Goal: Task Accomplishment & Management: Manage account settings

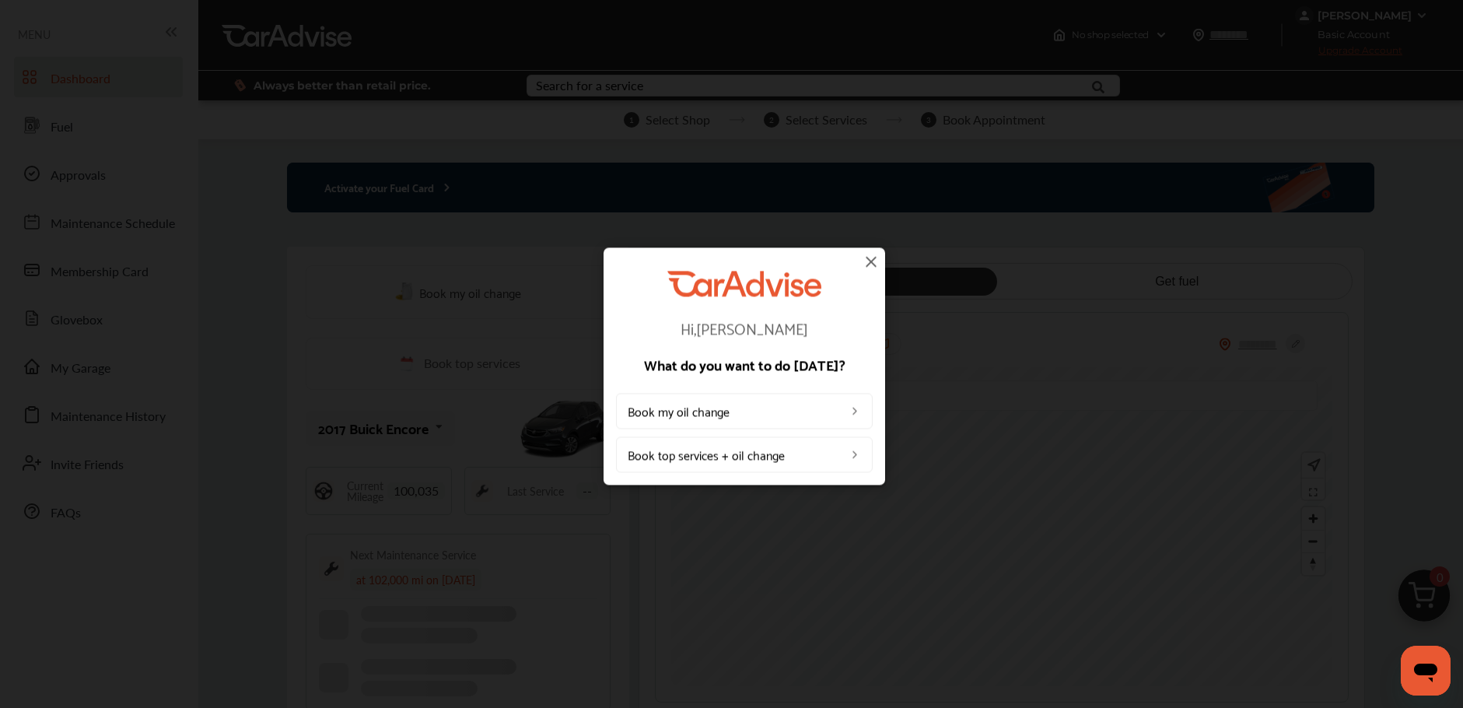
click at [878, 260] on img at bounding box center [871, 261] width 19 height 19
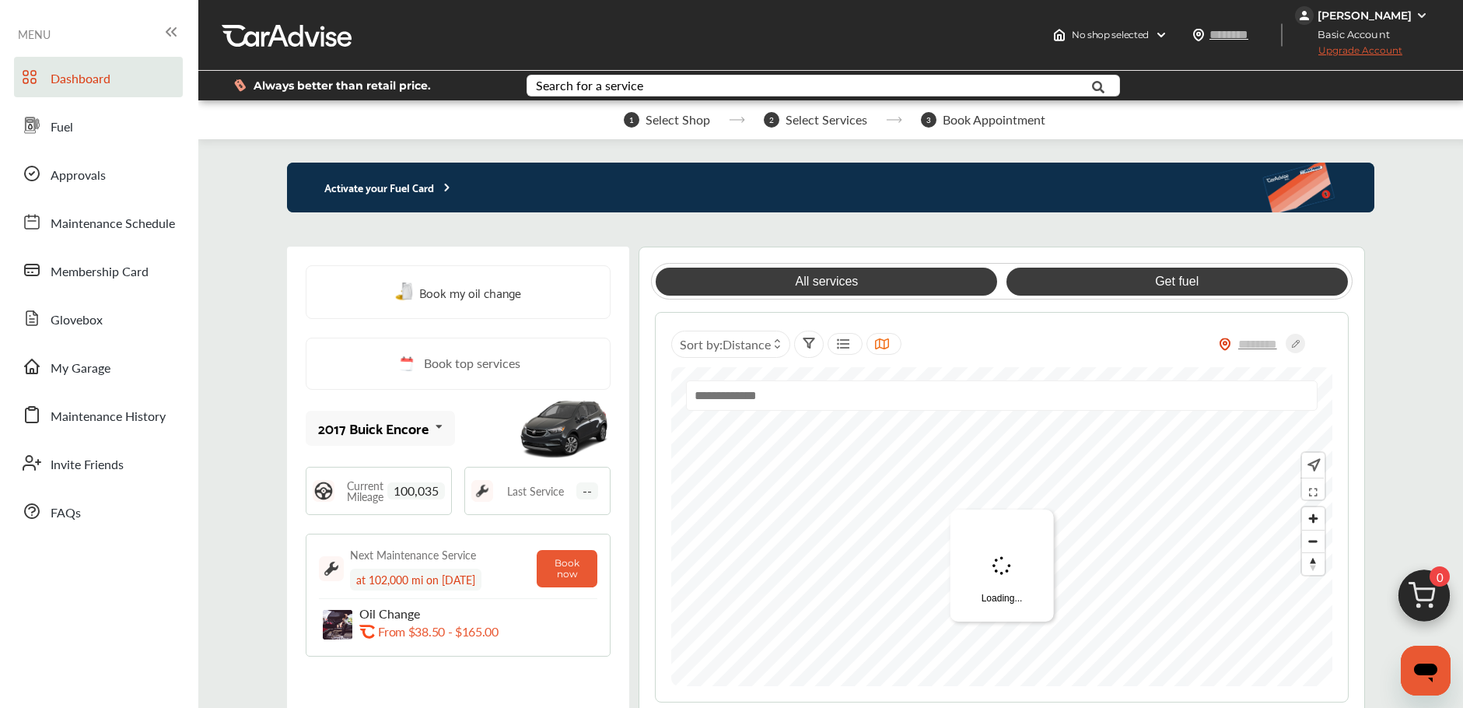
click at [1171, 279] on link "Get fuel" at bounding box center [1178, 282] width 342 height 28
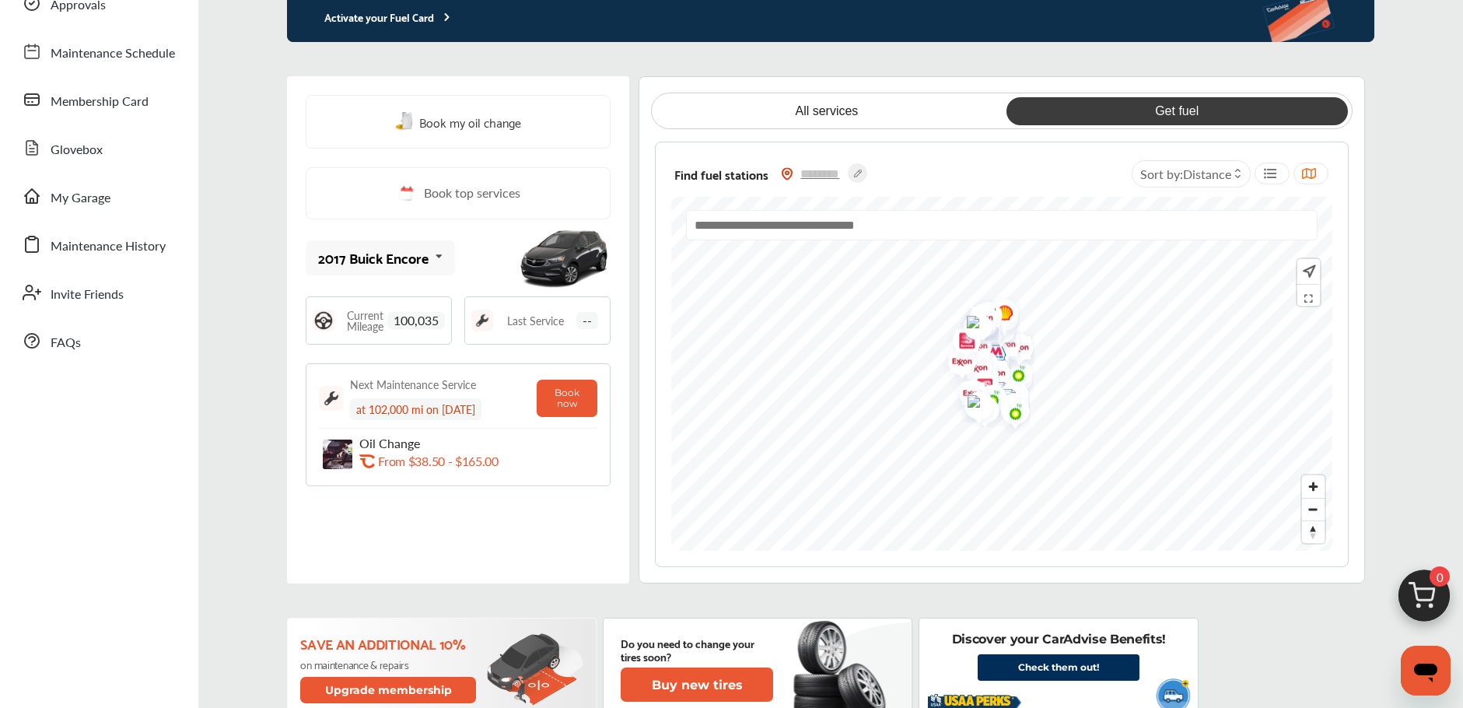
scroll to position [170, 0]
click at [806, 166] on input "text" at bounding box center [820, 174] width 54 height 16
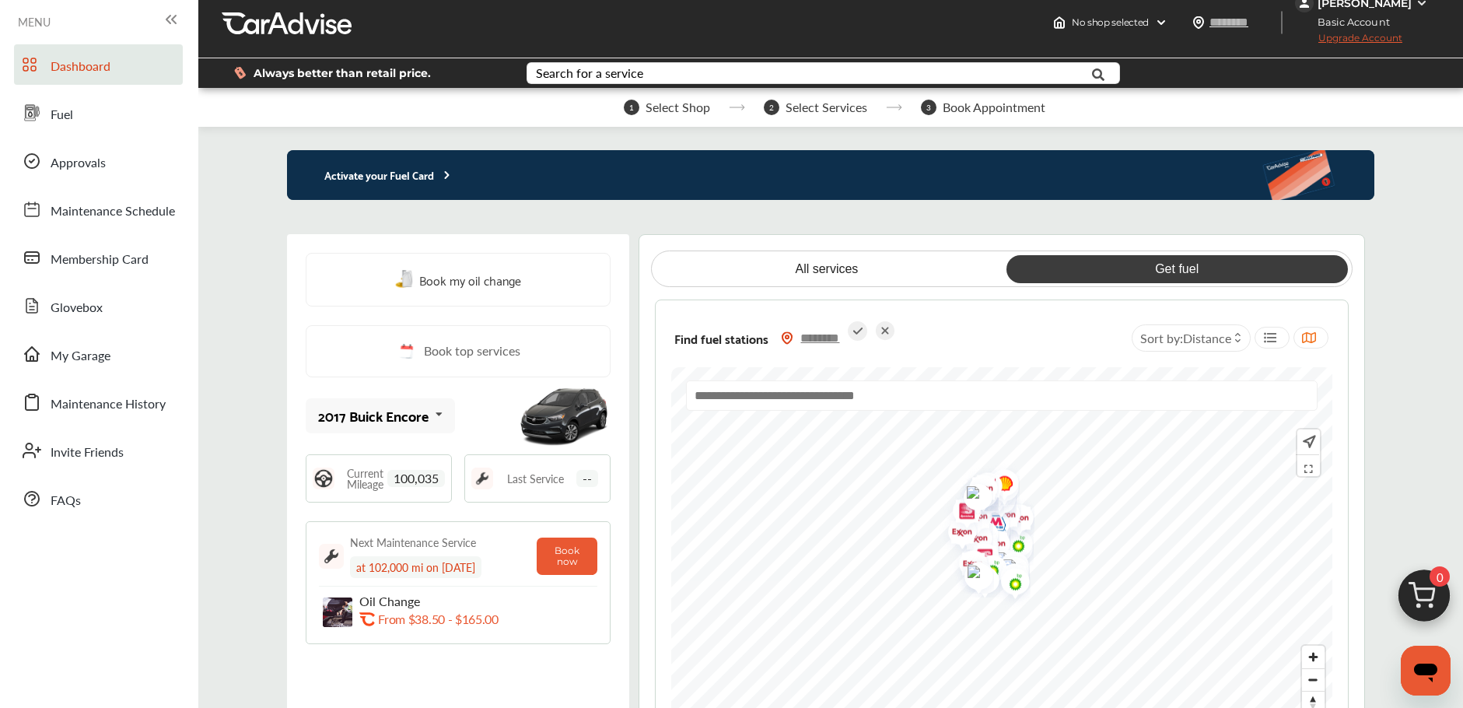
scroll to position [0, 0]
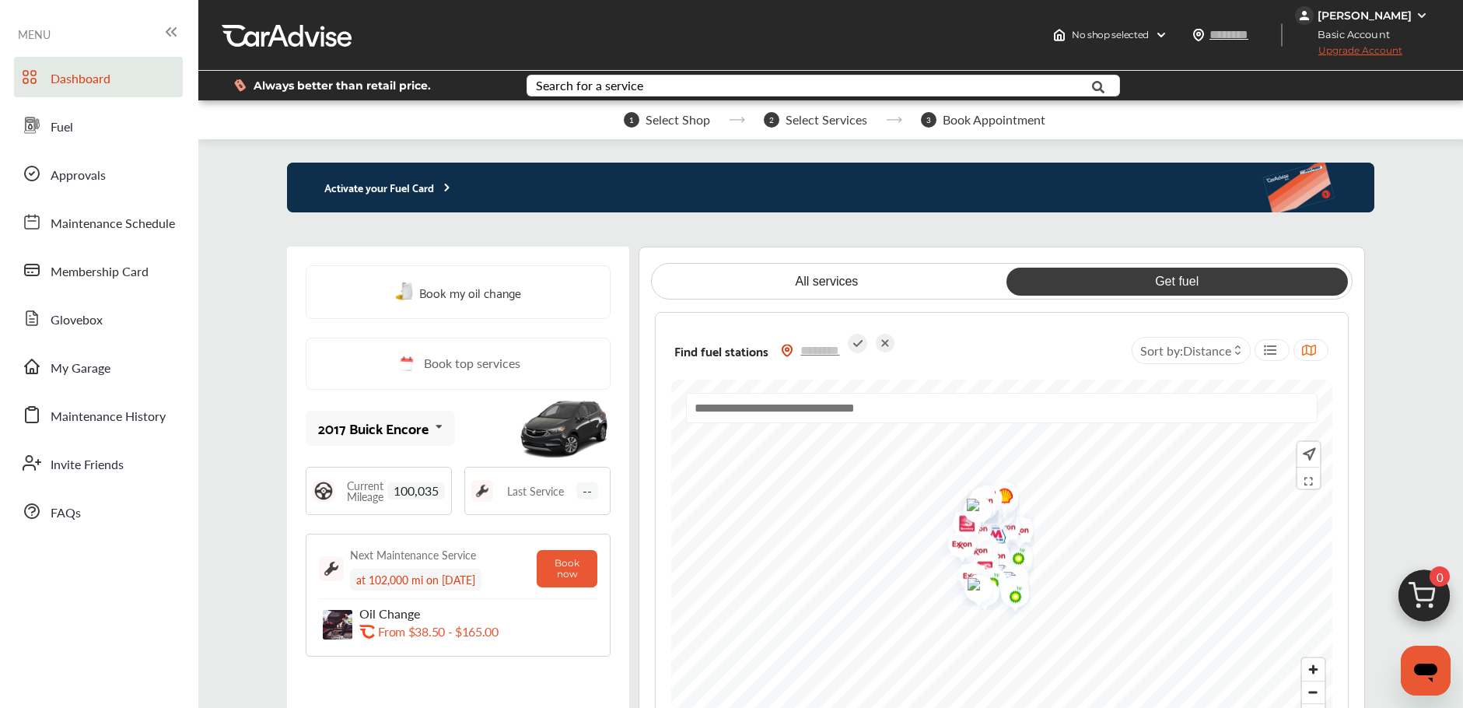
click at [1378, 19] on div "[PERSON_NAME]" at bounding box center [1365, 16] width 94 height 14
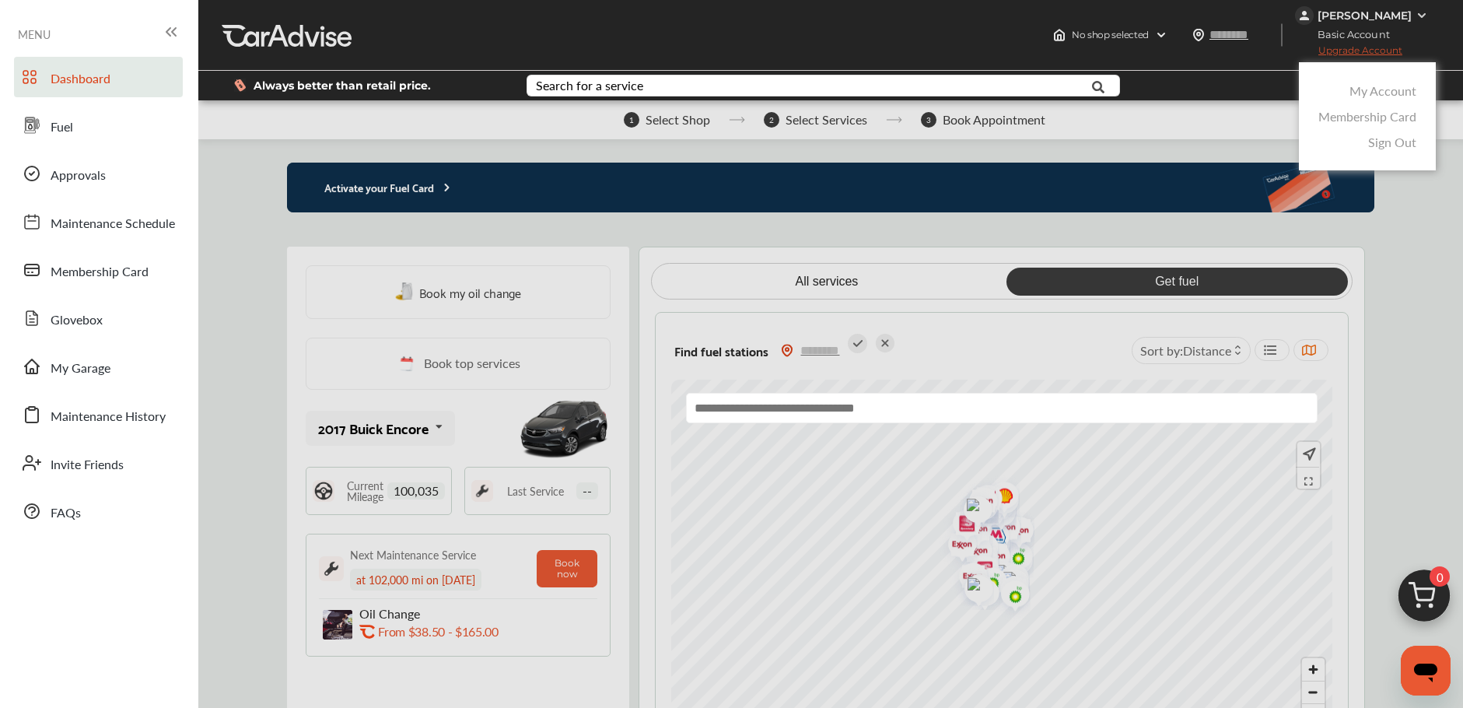
click at [1378, 87] on link "My Account" at bounding box center [1383, 91] width 67 height 18
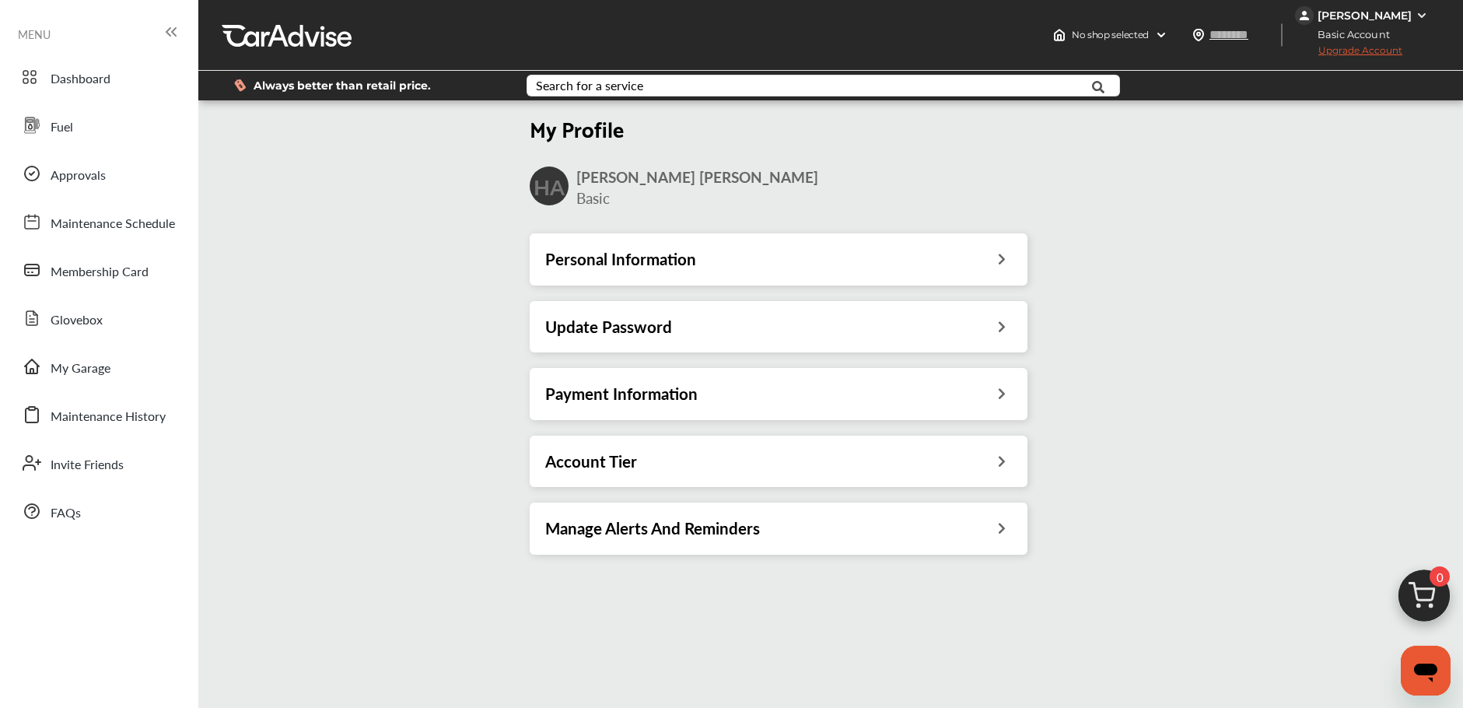
click at [1004, 262] on icon at bounding box center [1002, 257] width 15 height 16
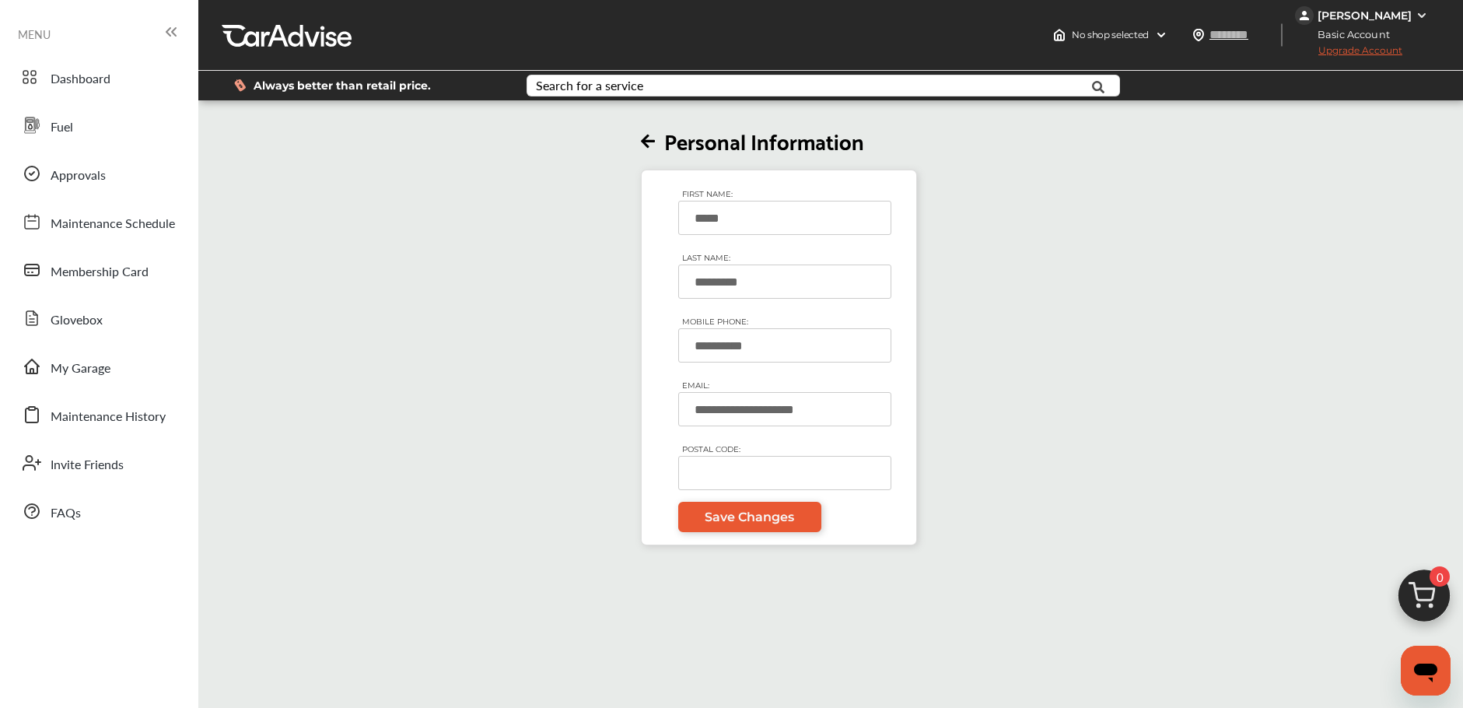
click at [1363, 11] on div "[PERSON_NAME]" at bounding box center [1365, 16] width 94 height 14
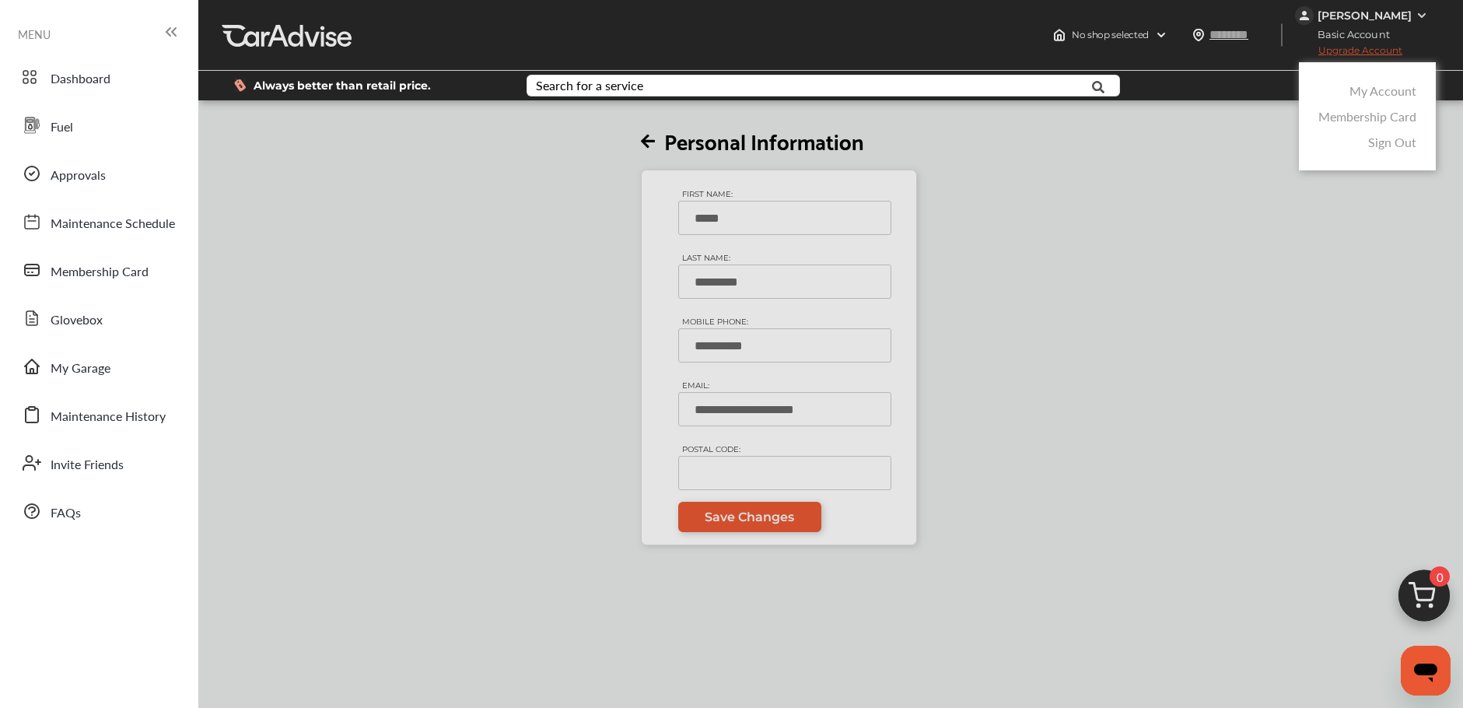
click at [1379, 89] on link "My Account" at bounding box center [1383, 91] width 67 height 18
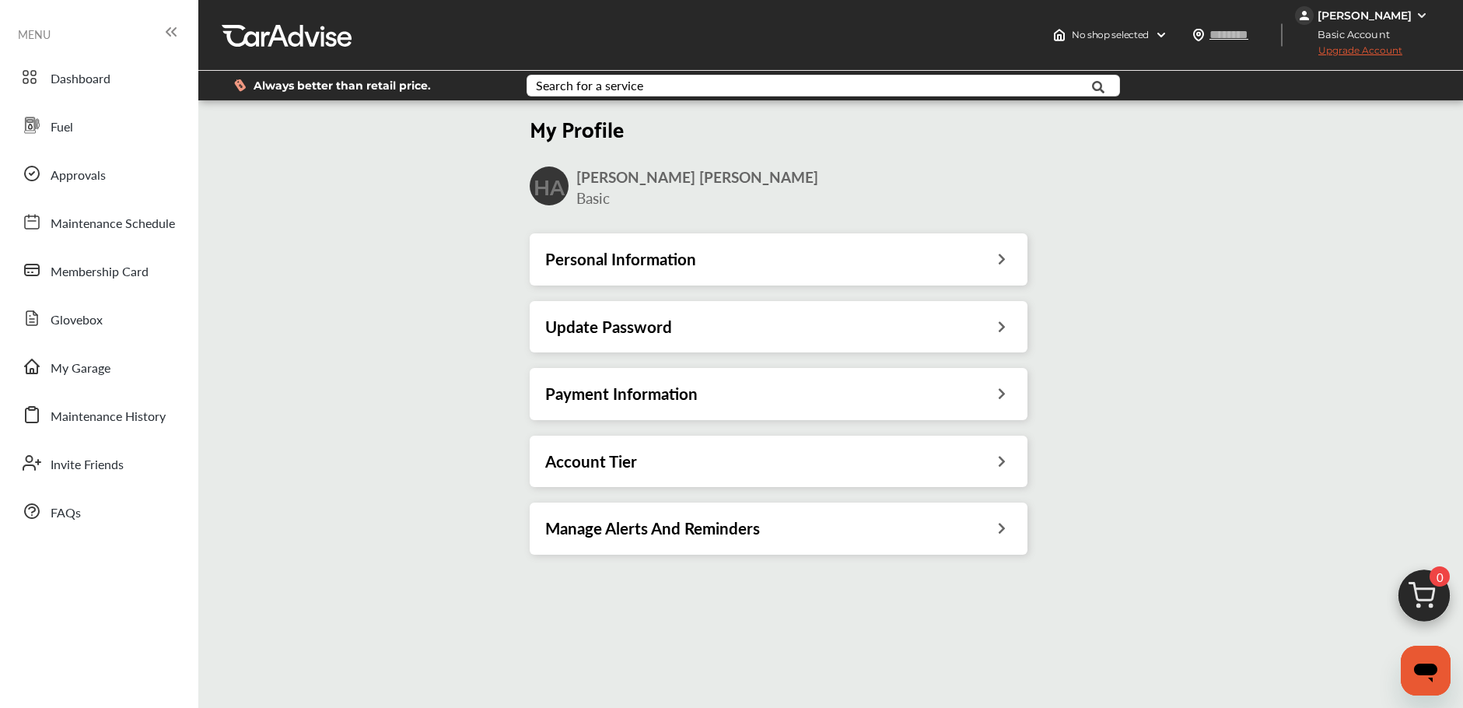
click at [699, 247] on div "Personal Information" at bounding box center [779, 258] width 498 height 51
click at [732, 280] on div "Personal Information" at bounding box center [779, 258] width 498 height 51
click at [745, 475] on div "Account Tier" at bounding box center [779, 461] width 498 height 51
click at [651, 268] on h3 "Personal Information" at bounding box center [620, 259] width 151 height 20
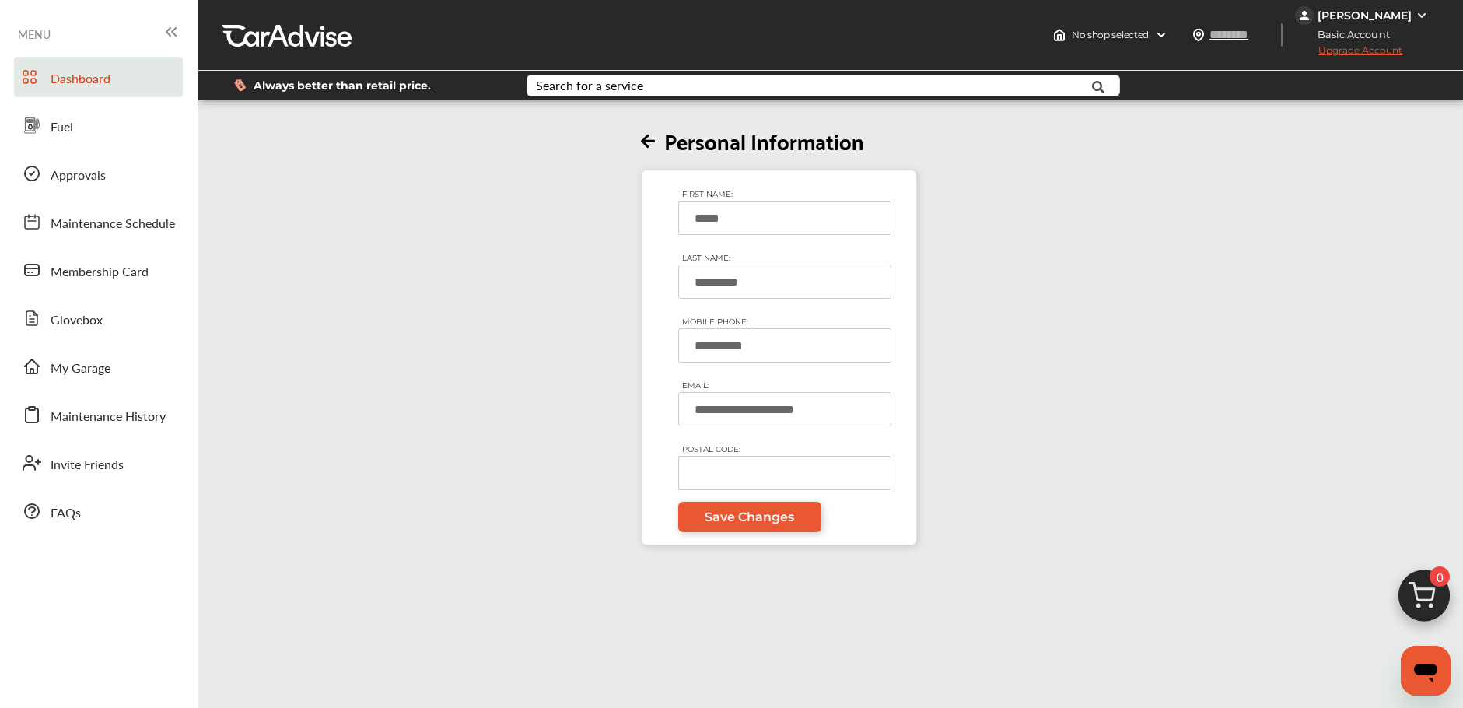
click at [116, 86] on link "Dashboard" at bounding box center [98, 77] width 169 height 40
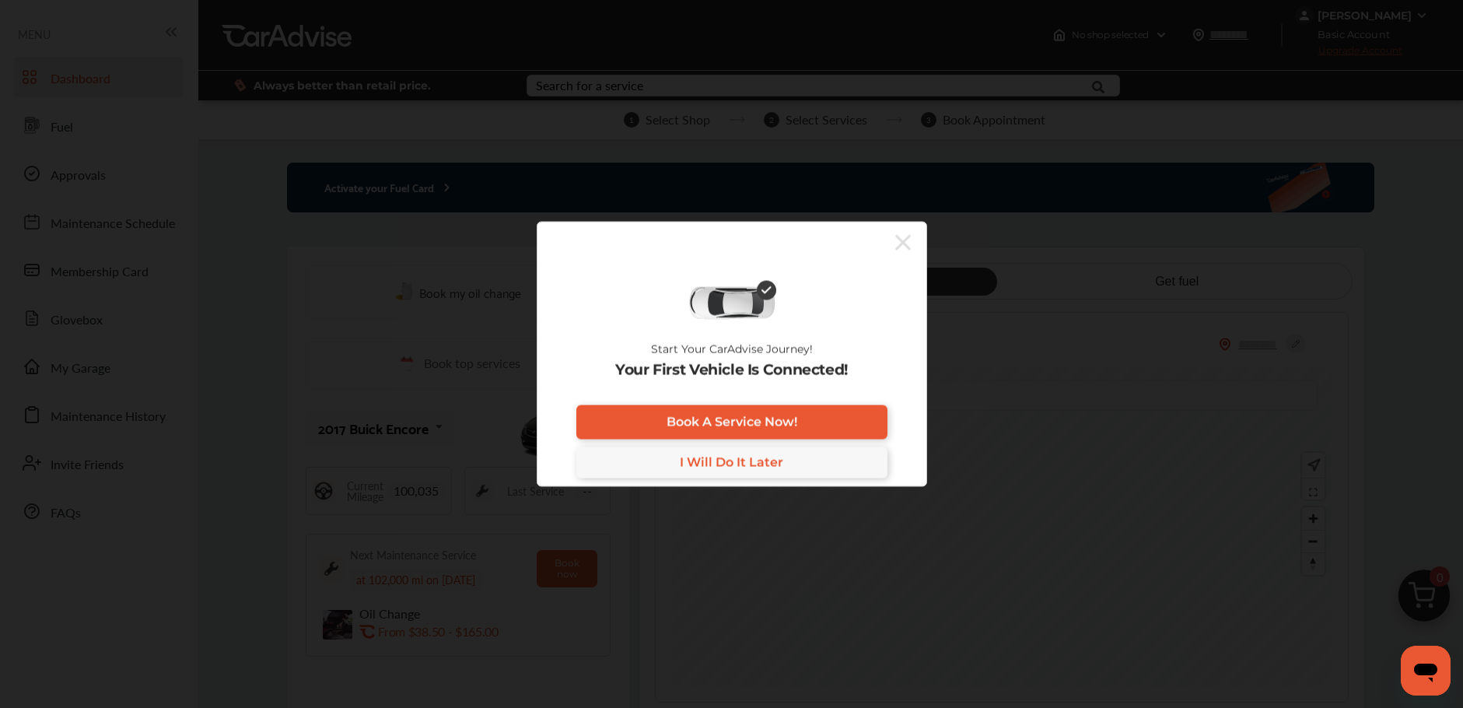
click at [904, 246] on icon at bounding box center [903, 242] width 16 height 25
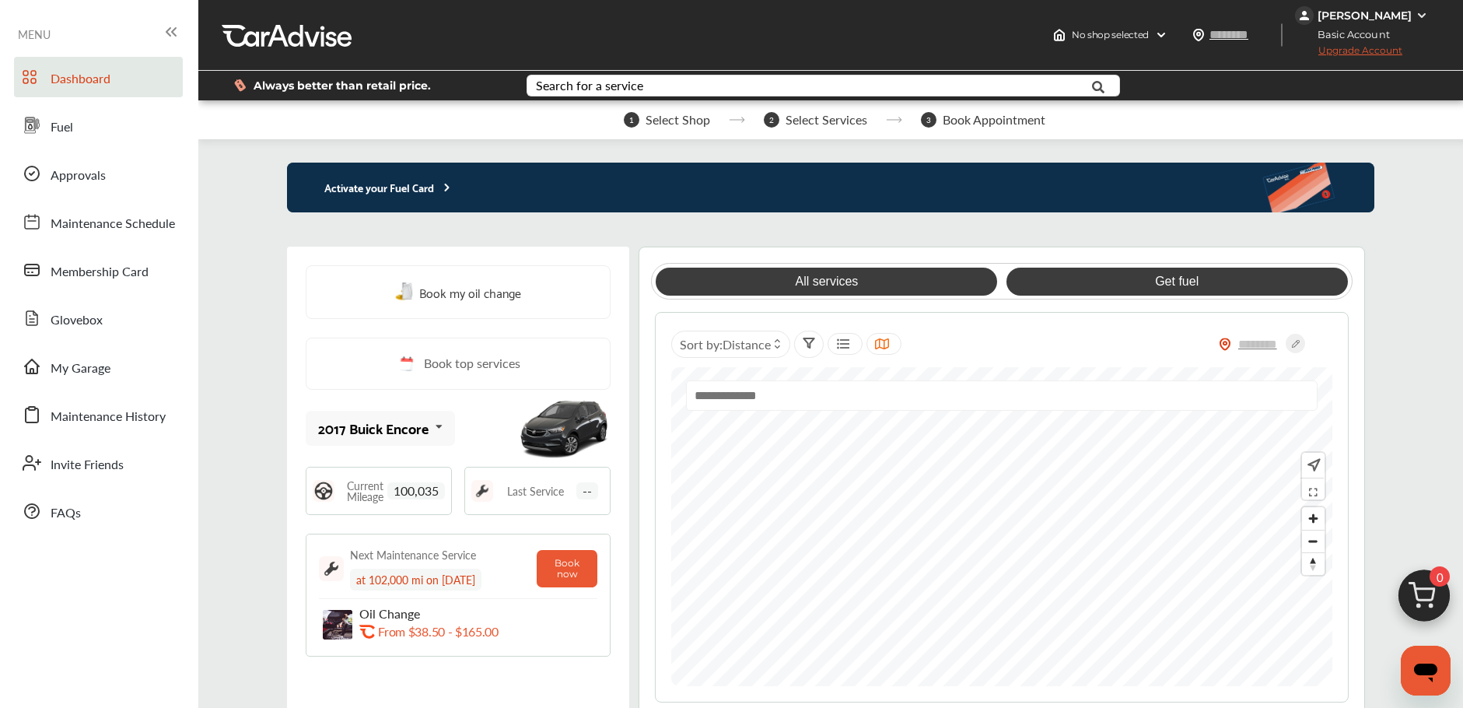
click at [1162, 280] on link "Get fuel" at bounding box center [1178, 282] width 342 height 28
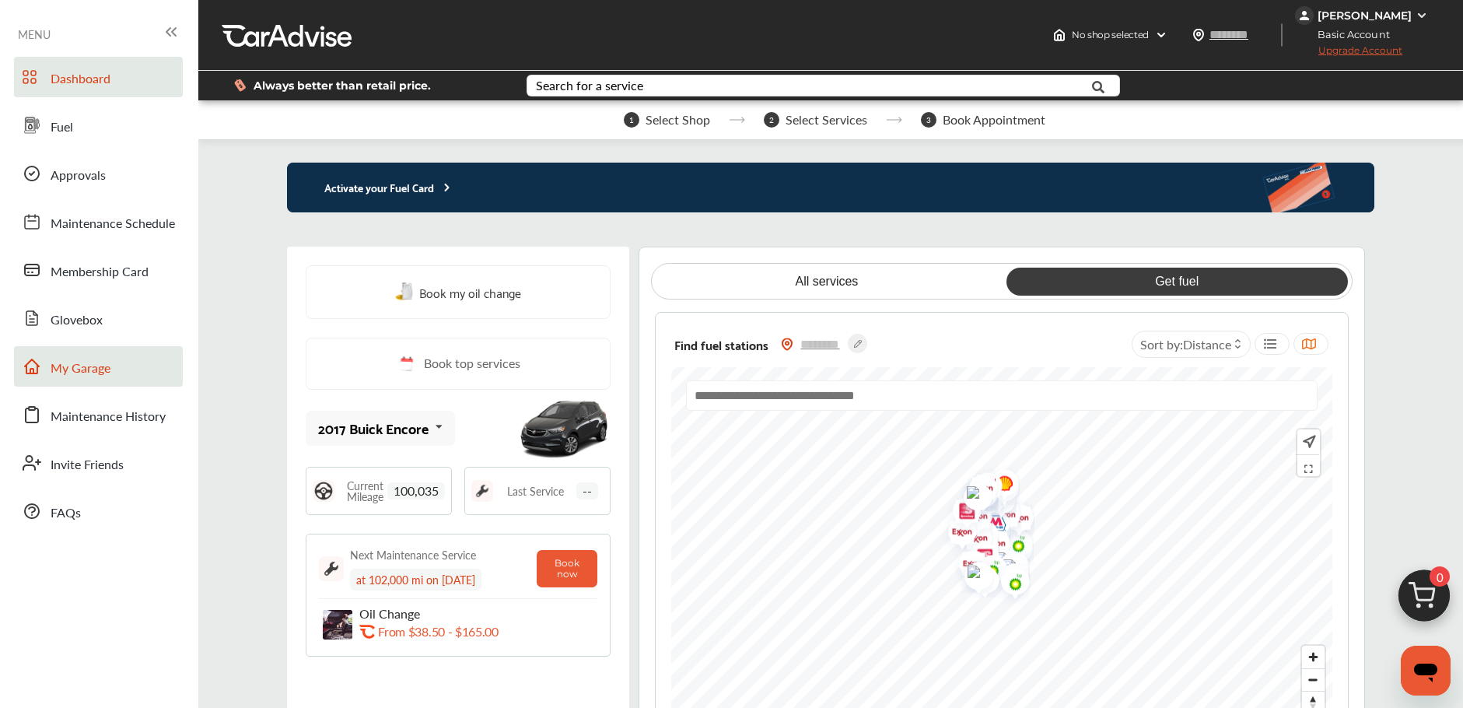
click at [142, 366] on link "My Garage" at bounding box center [98, 366] width 169 height 40
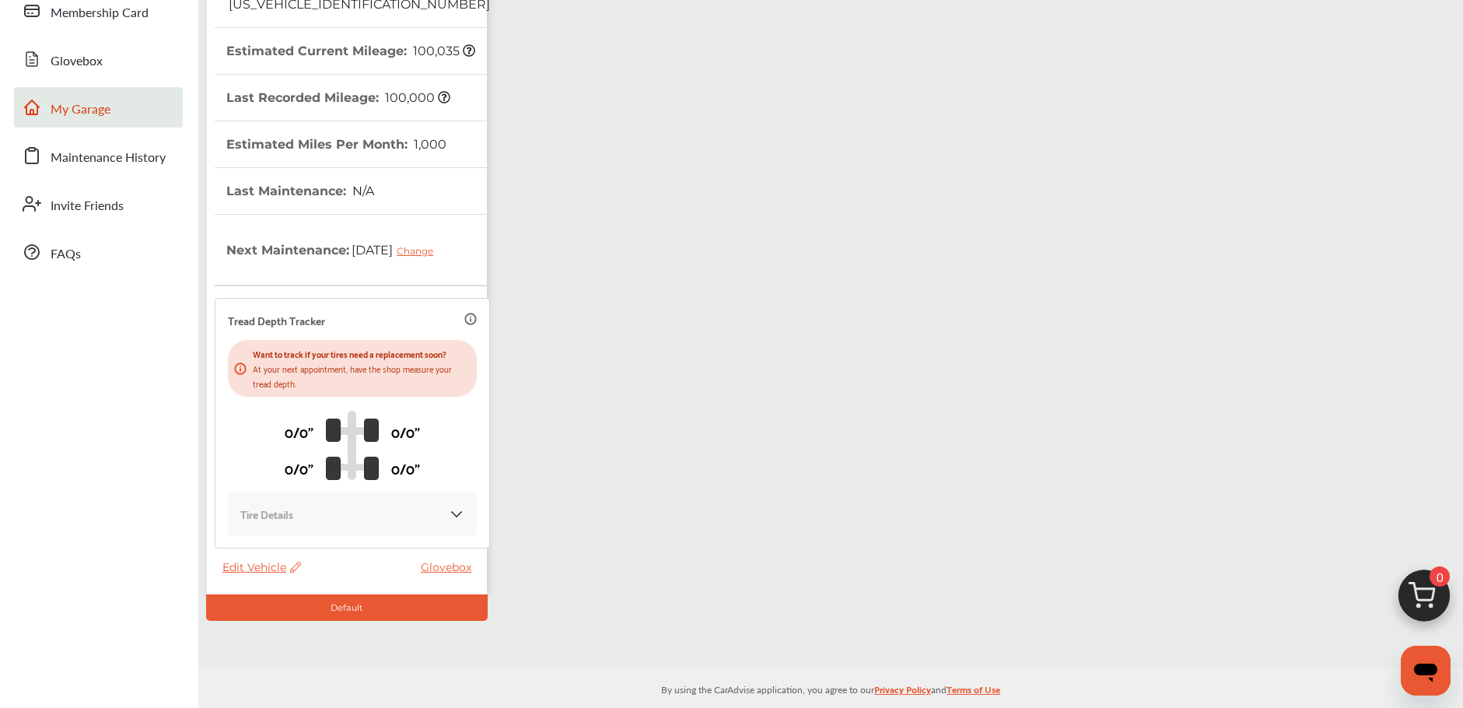
scroll to position [518, 0]
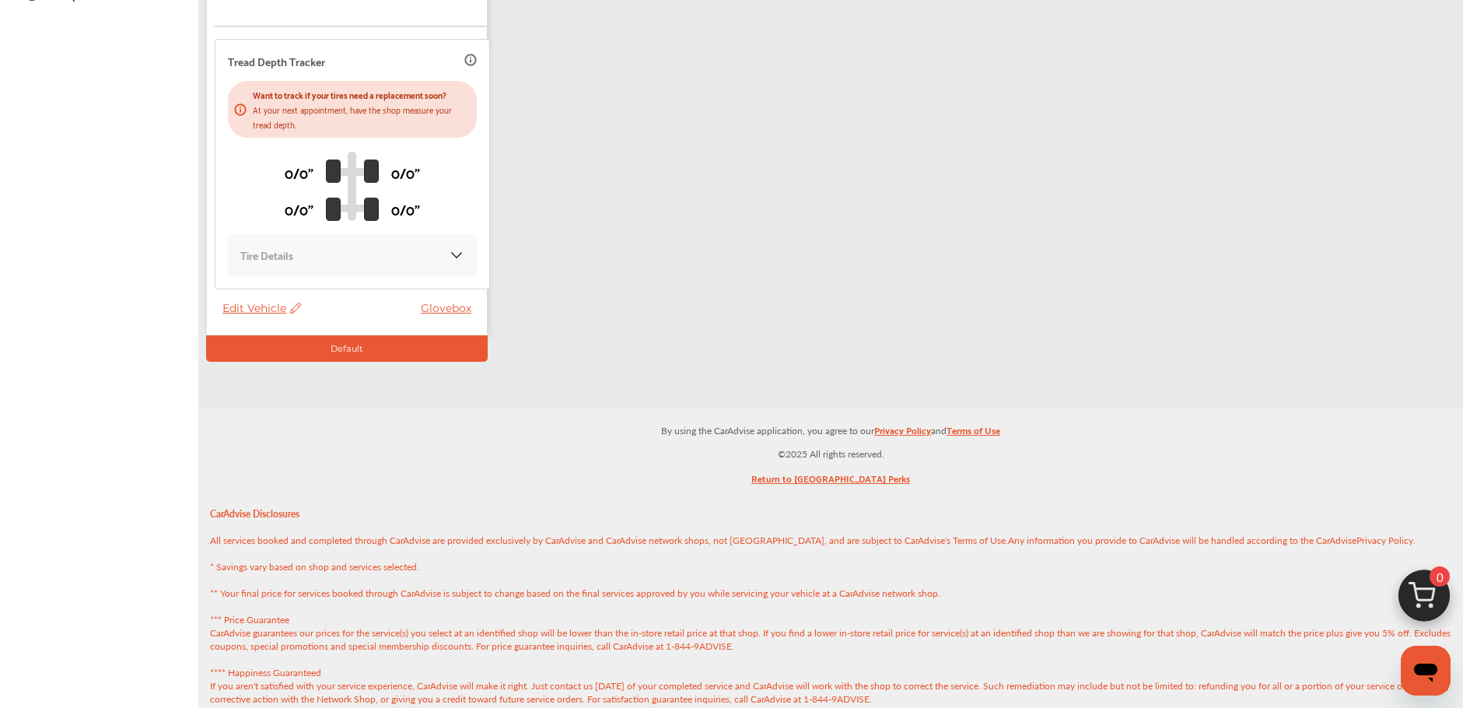
click at [254, 312] on span "Edit Vehicle" at bounding box center [261, 308] width 79 height 14
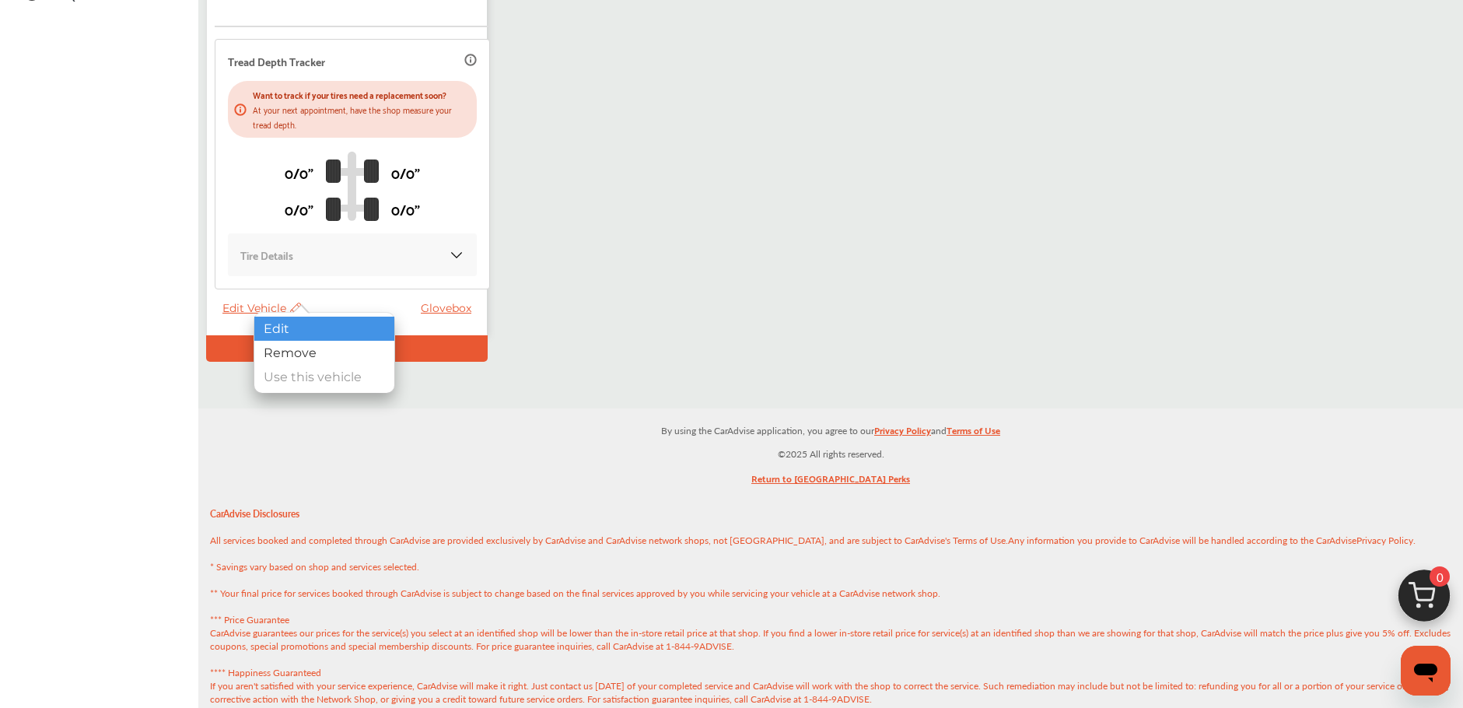
click at [288, 321] on div "Edit" at bounding box center [324, 329] width 140 height 24
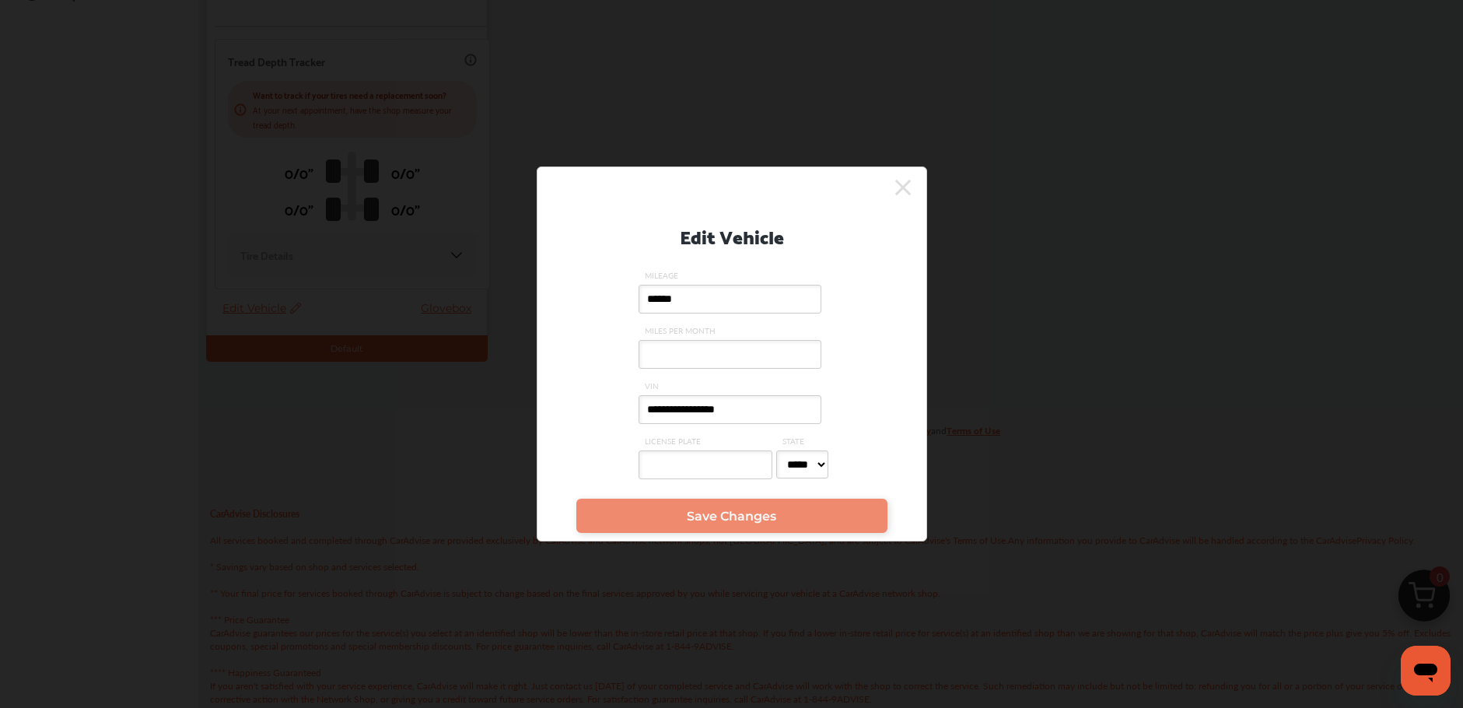
drag, startPoint x: 692, startPoint y: 299, endPoint x: 613, endPoint y: 271, distance: 84.1
click at [632, 276] on div "**********" at bounding box center [732, 346] width 342 height 290
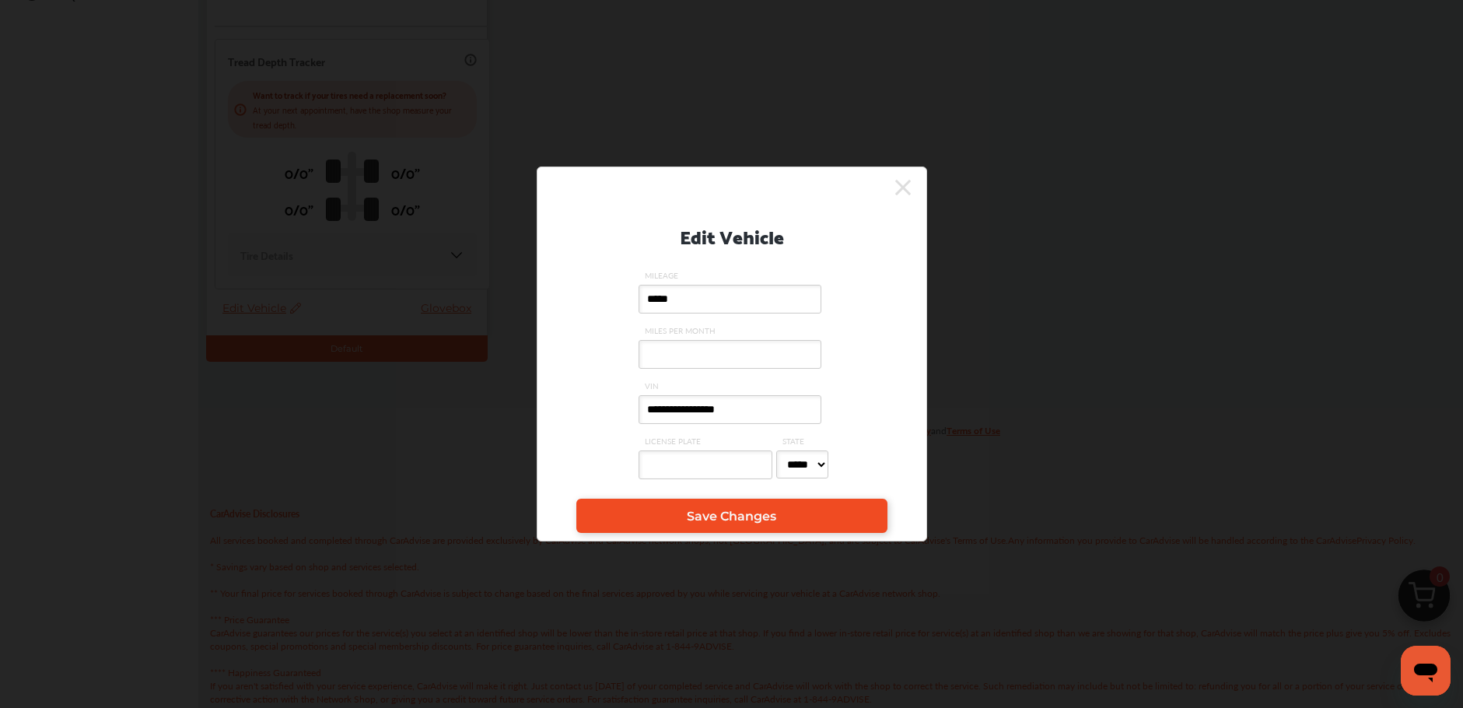
type input "*****"
click at [654, 512] on link "Save Changes" at bounding box center [731, 516] width 311 height 34
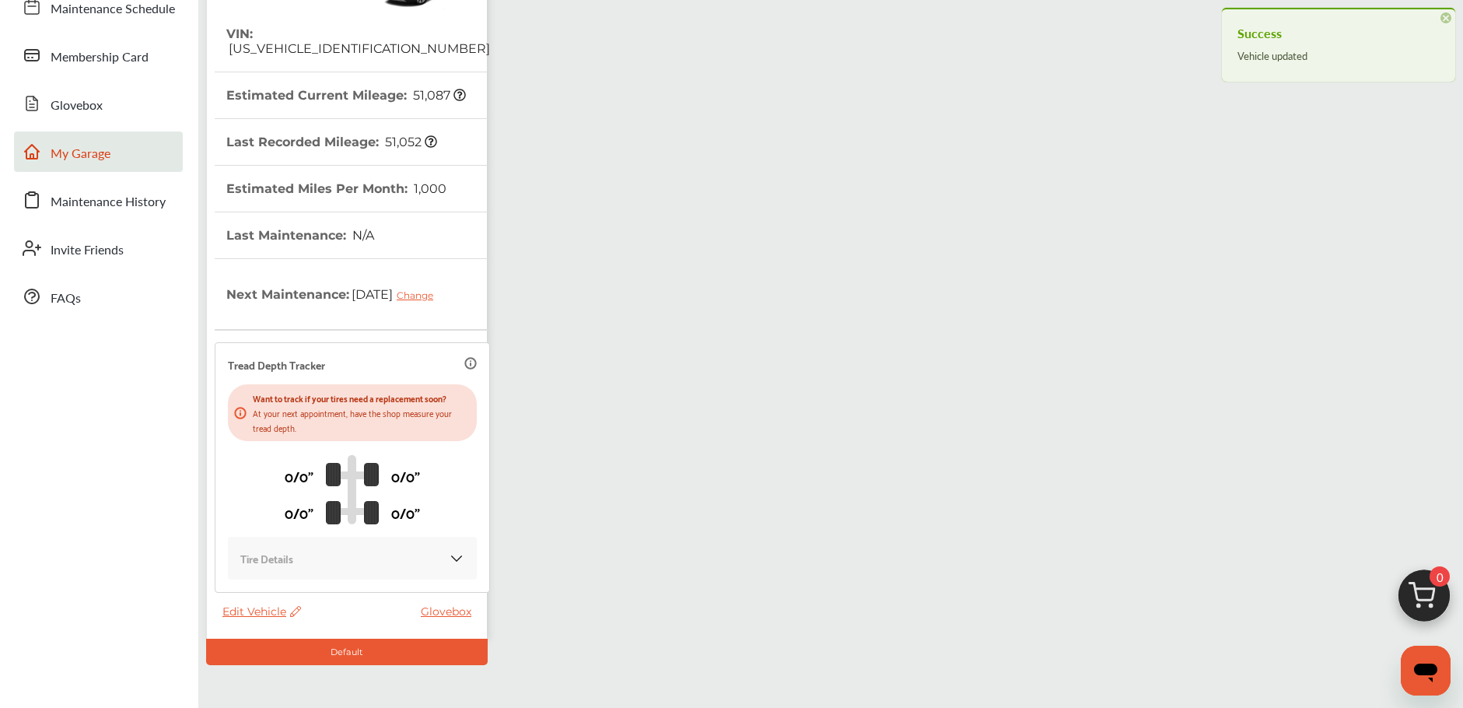
scroll to position [0, 0]
